Goal: Transaction & Acquisition: Purchase product/service

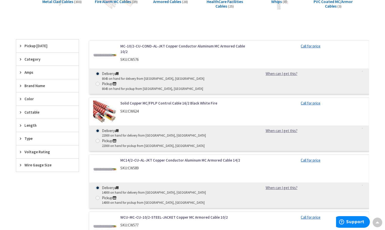
click at [178, 100] on link "Solid Copper MC/FPLP Control Cable 16/2 Black White Fire" at bounding box center [184, 102] width 128 height 5
click at [156, 157] on link "MC14/2-CU-AL-JKT Copper Conductor Aluminum MC Armored Cable 14/2" at bounding box center [184, 159] width 128 height 5
